Goal: Transaction & Acquisition: Subscribe to service/newsletter

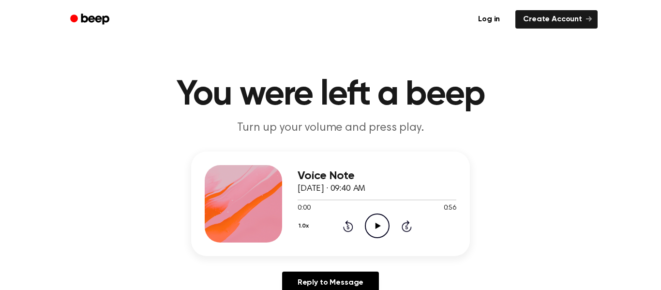
click at [377, 227] on icon at bounding box center [377, 226] width 5 height 6
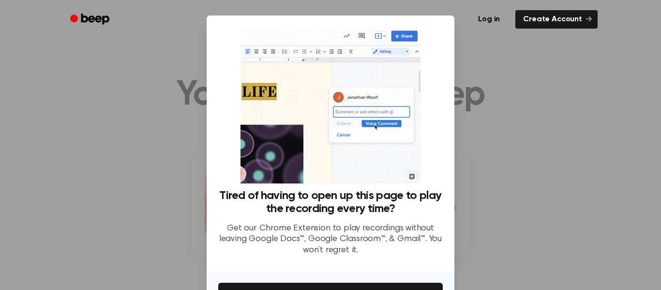
click at [98, 129] on div at bounding box center [330, 145] width 661 height 290
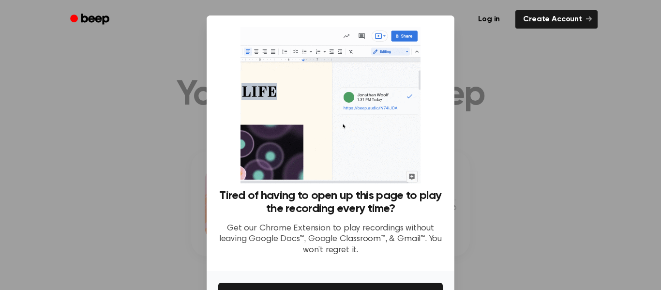
click at [100, 129] on div at bounding box center [330, 145] width 661 height 290
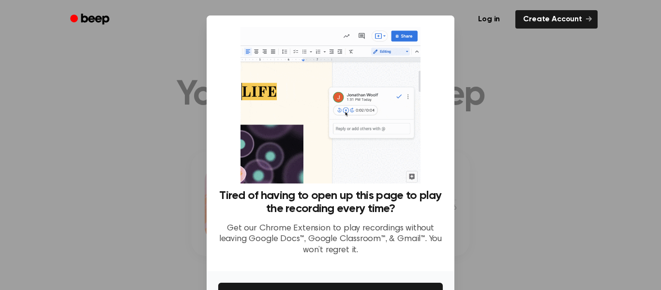
click at [513, 71] on div at bounding box center [330, 145] width 661 height 290
click at [138, 210] on div at bounding box center [330, 145] width 661 height 290
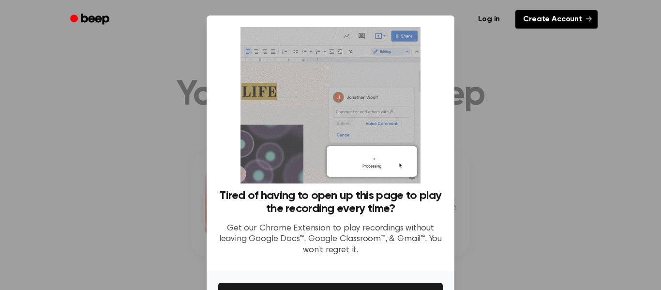
click at [564, 28] on link "Create Account" at bounding box center [557, 19] width 82 height 18
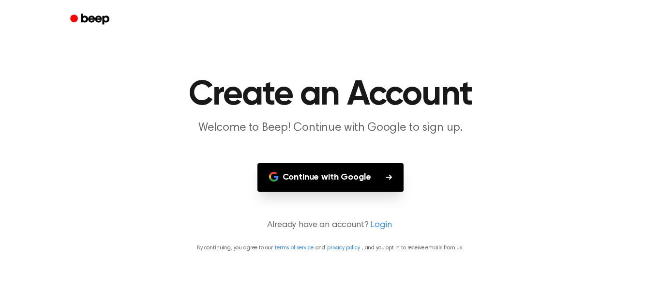
click at [565, 18] on div at bounding box center [330, 19] width 535 height 39
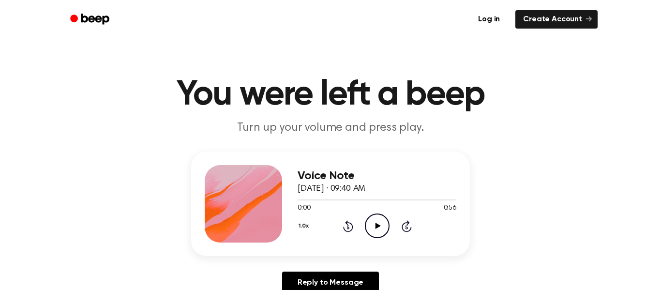
click at [380, 224] on icon "Play Audio" at bounding box center [377, 226] width 25 height 25
click at [381, 229] on icon "Pause Audio" at bounding box center [377, 226] width 25 height 25
click at [353, 228] on icon at bounding box center [348, 226] width 10 height 12
click at [374, 229] on icon "Play Audio" at bounding box center [377, 226] width 25 height 25
